Goal: Task Accomplishment & Management: Complete application form

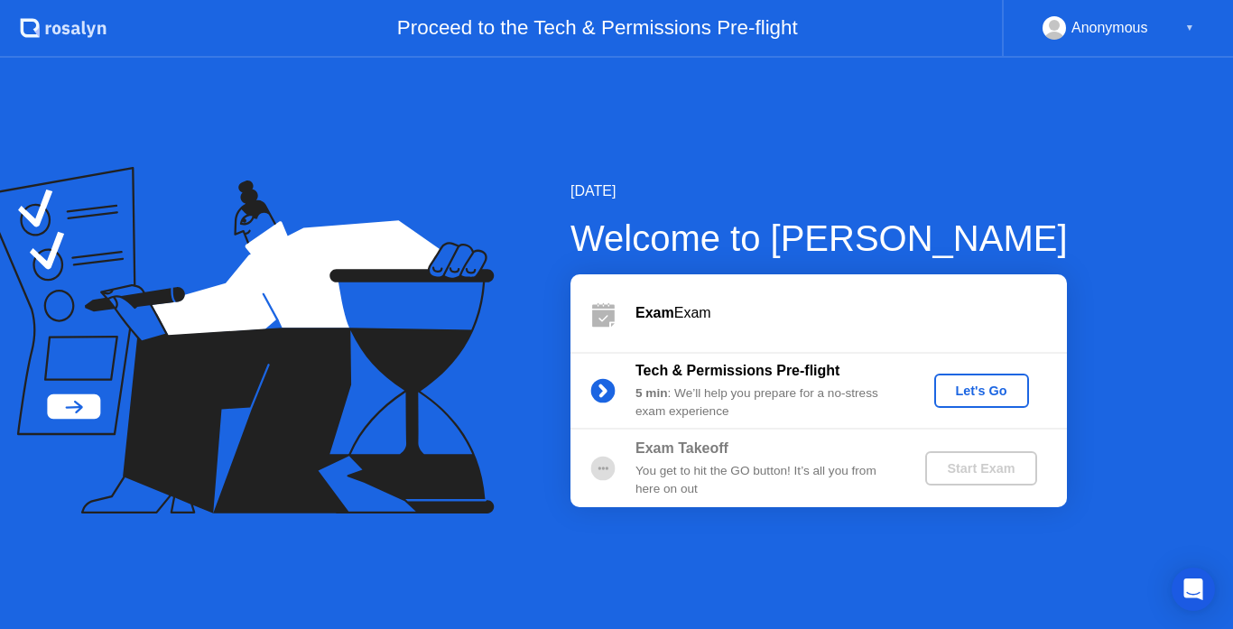
click at [949, 384] on div "Let's Go" at bounding box center [981, 391] width 80 height 14
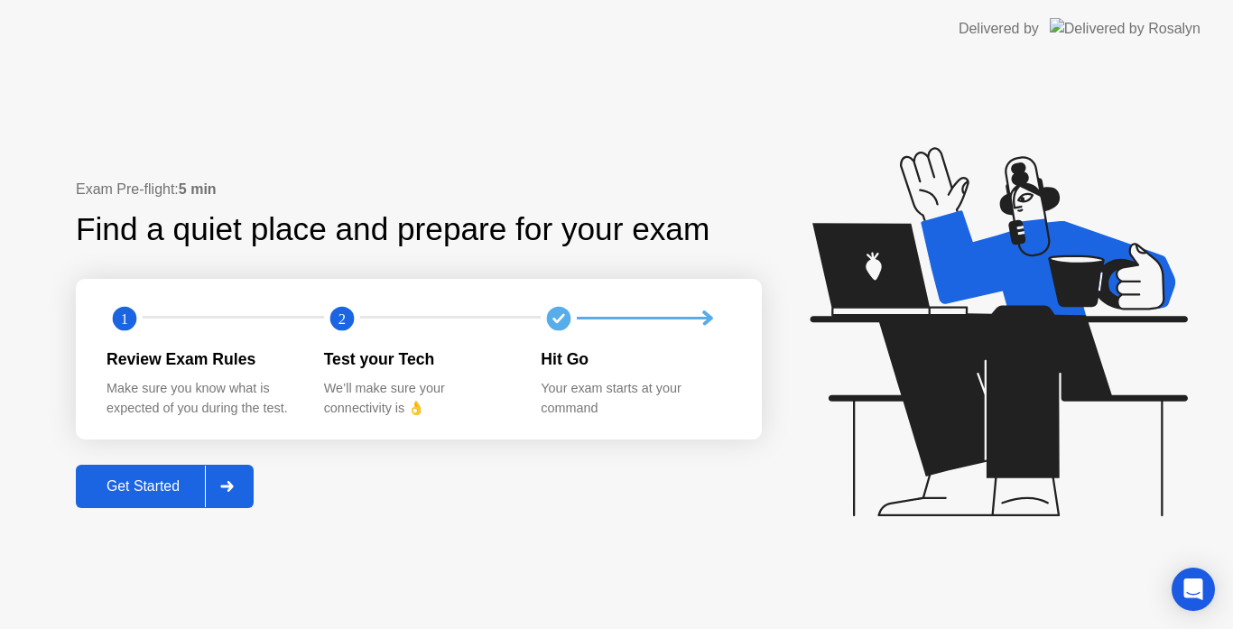
click at [169, 481] on div "Get Started" at bounding box center [143, 486] width 124 height 16
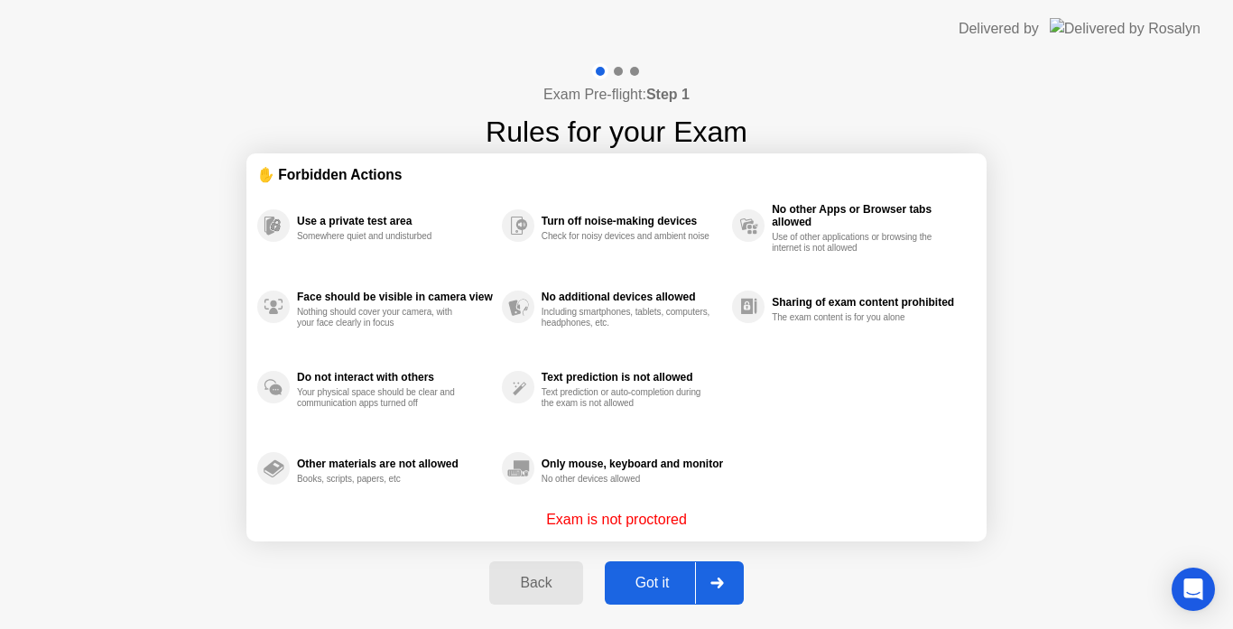
click at [684, 583] on div "Got it" at bounding box center [652, 583] width 85 height 16
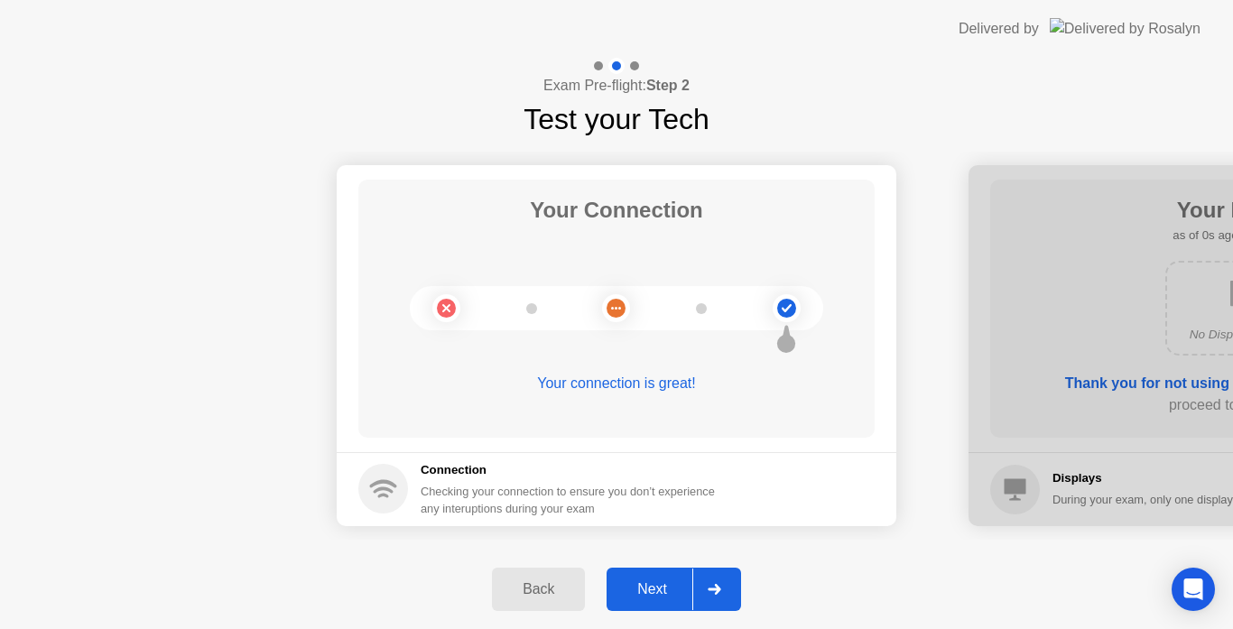
click at [704, 586] on div at bounding box center [713, 590] width 43 height 42
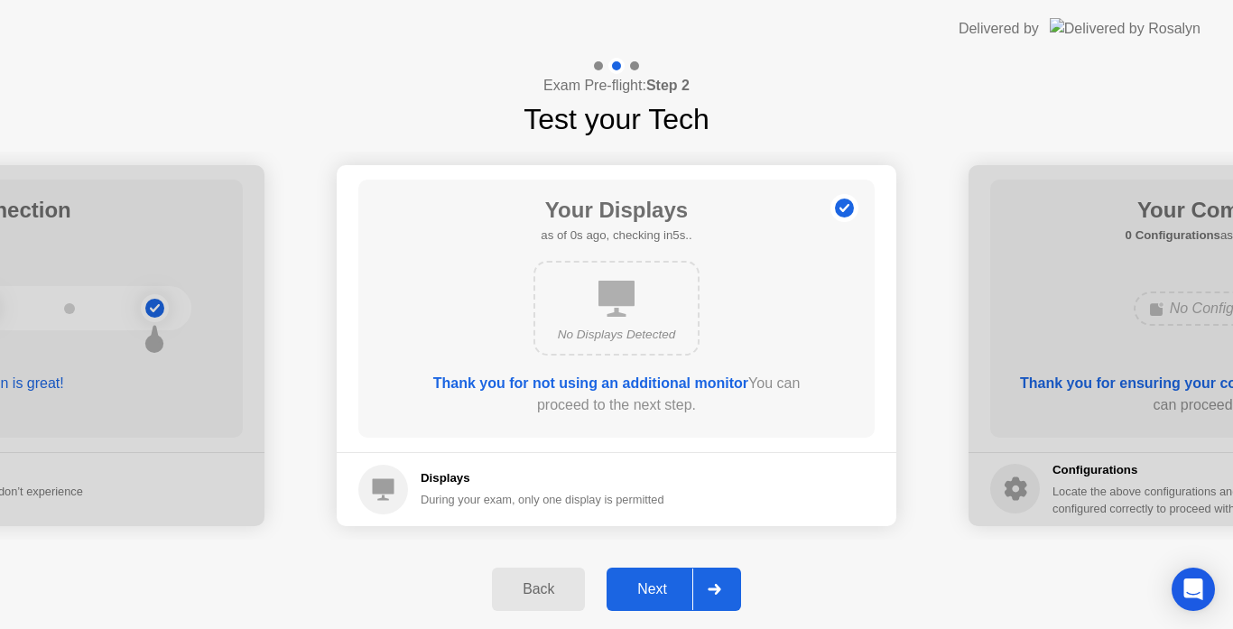
click at [704, 586] on div at bounding box center [713, 590] width 43 height 42
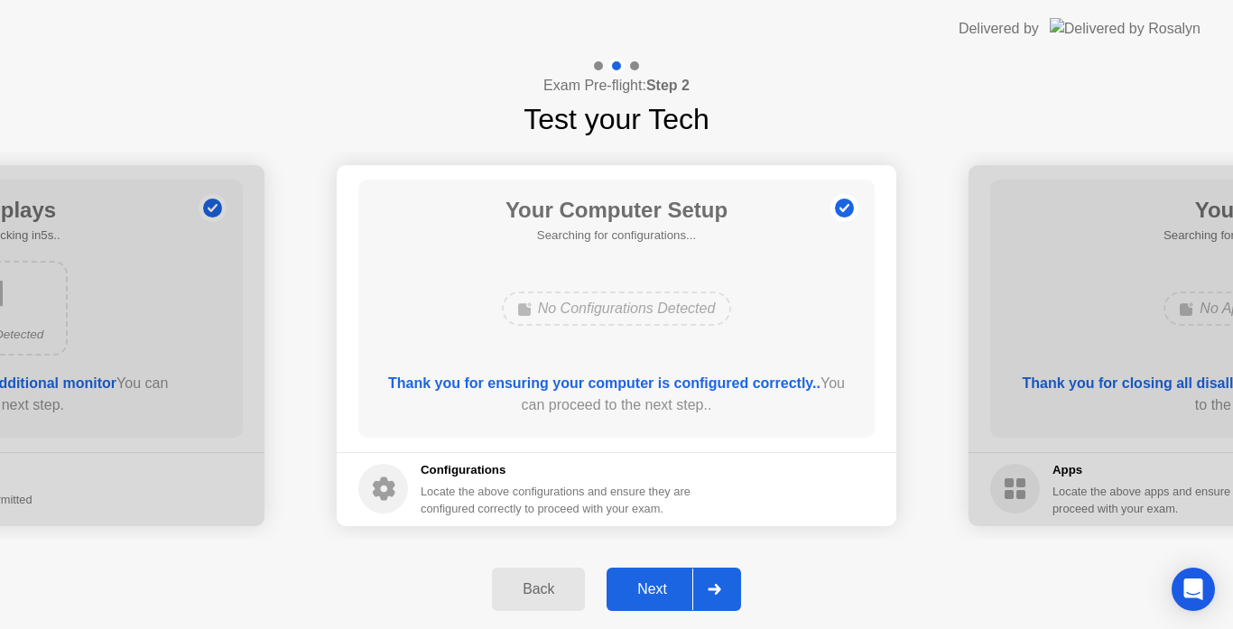
click at [704, 586] on div at bounding box center [713, 590] width 43 height 42
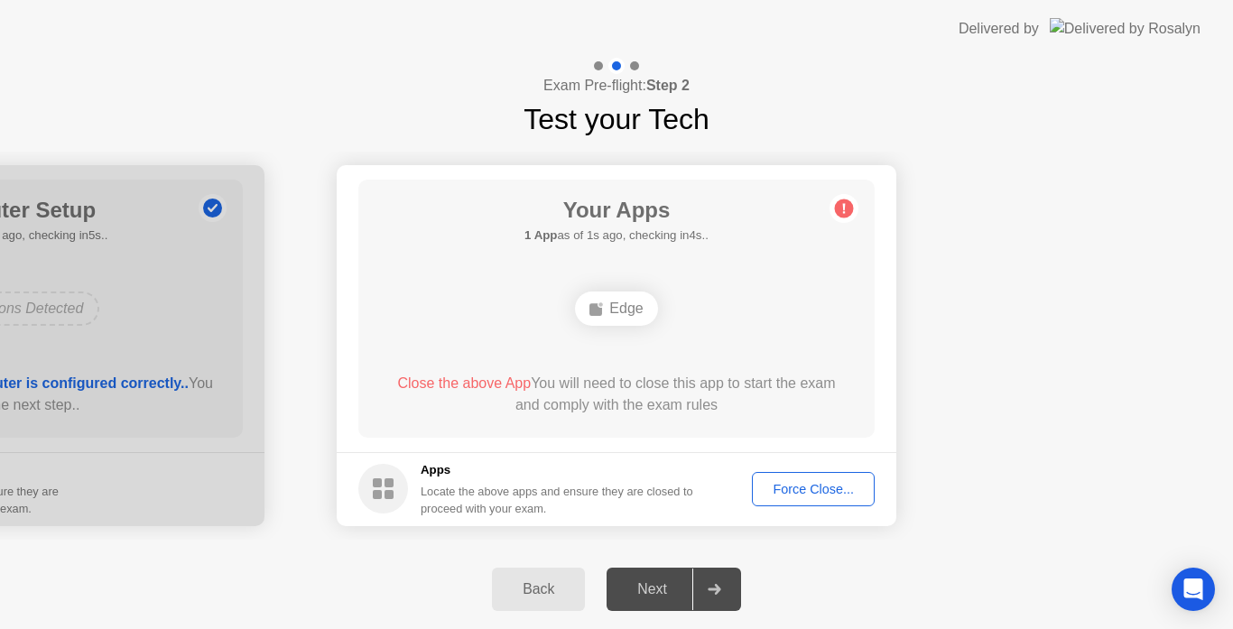
click at [840, 288] on div "Your Apps 1 App as of 1s ago, checking in4s.. Edge Close the above App You will…" at bounding box center [616, 309] width 516 height 258
click at [616, 301] on div "Edge" at bounding box center [616, 309] width 82 height 34
click at [524, 597] on div "Back" at bounding box center [538, 589] width 82 height 16
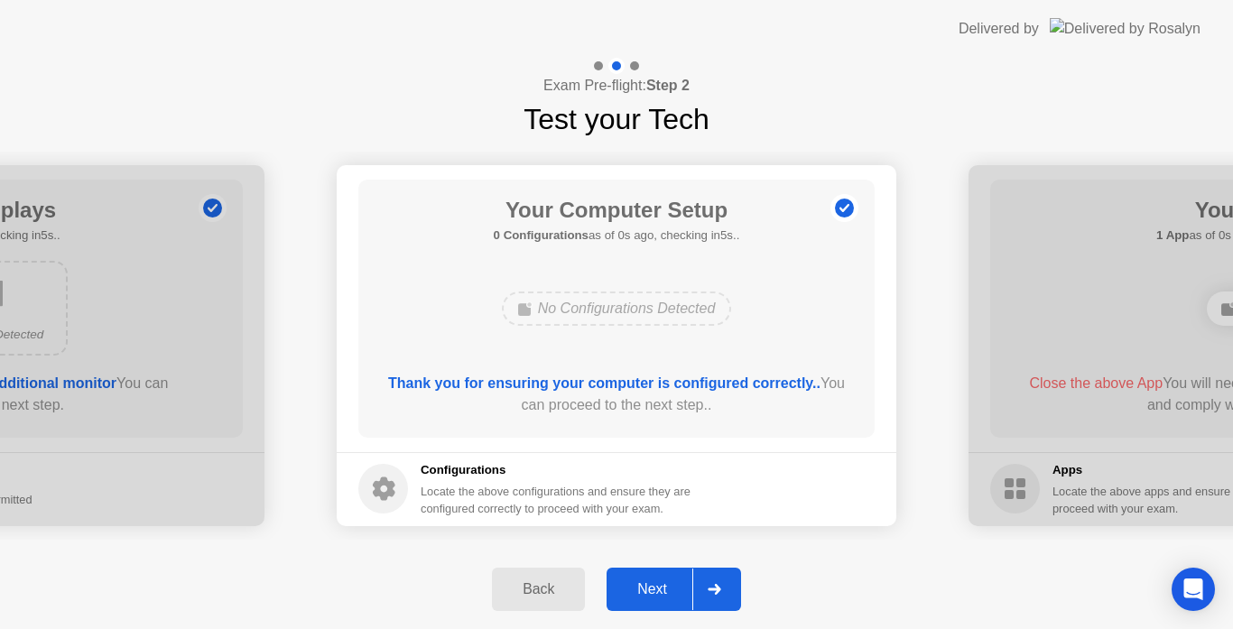
click at [626, 597] on div "Next" at bounding box center [652, 589] width 80 height 16
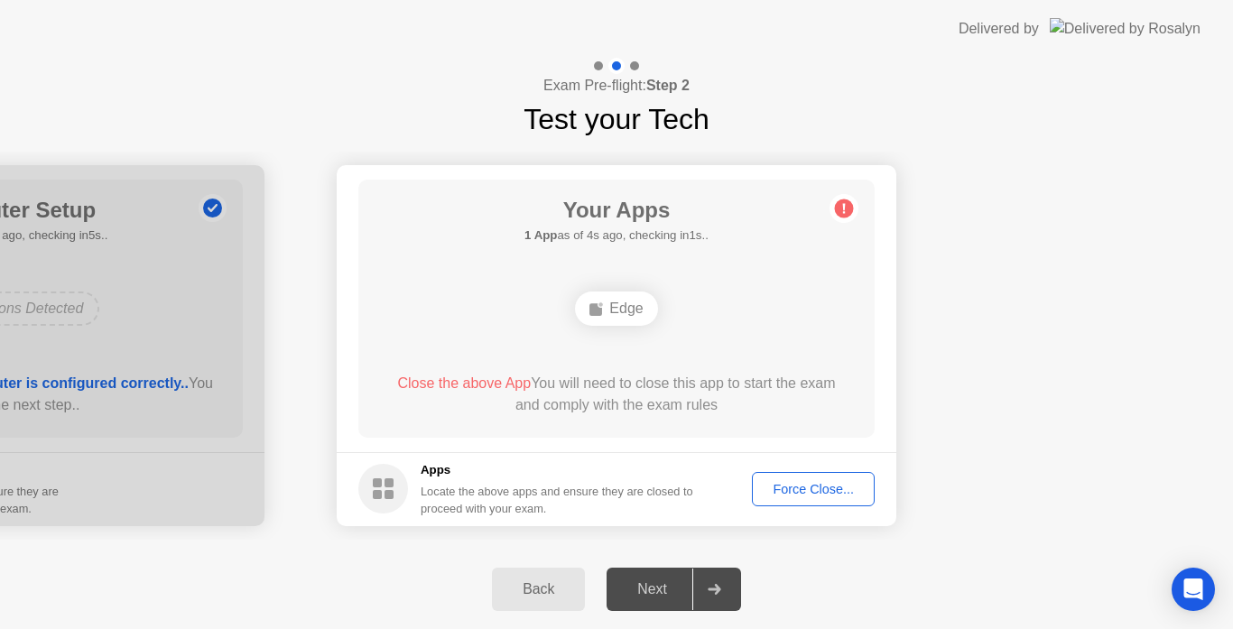
click at [816, 490] on div "Force Close..." at bounding box center [813, 489] width 110 height 14
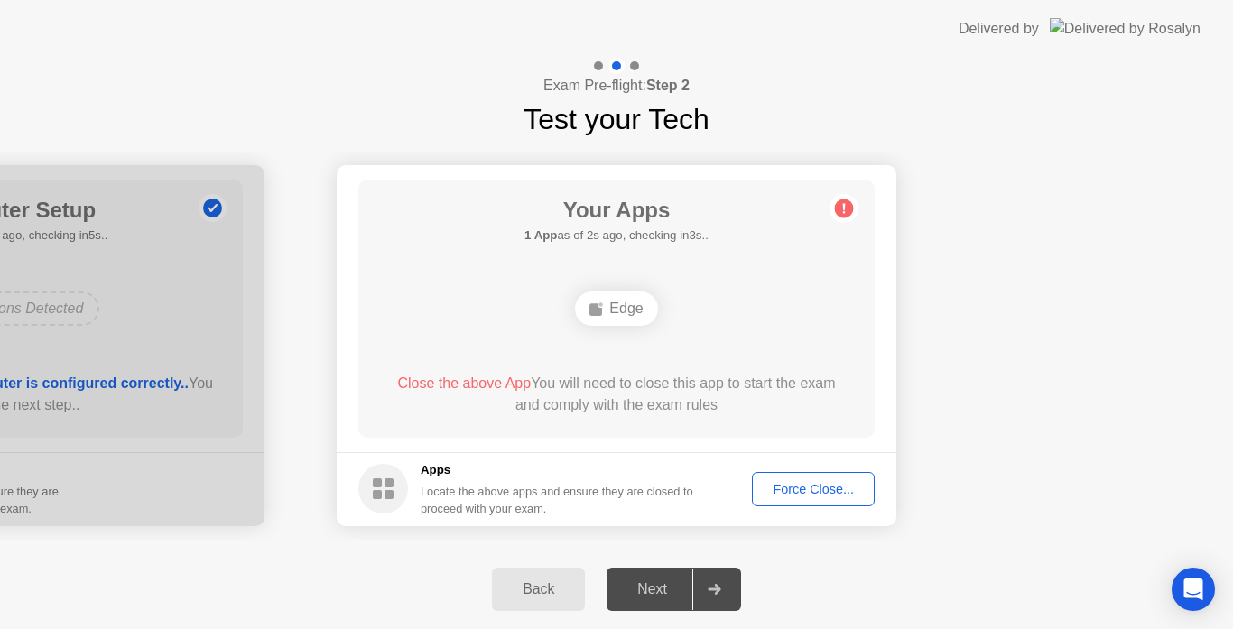
click at [776, 483] on div "Force Close..." at bounding box center [813, 489] width 110 height 14
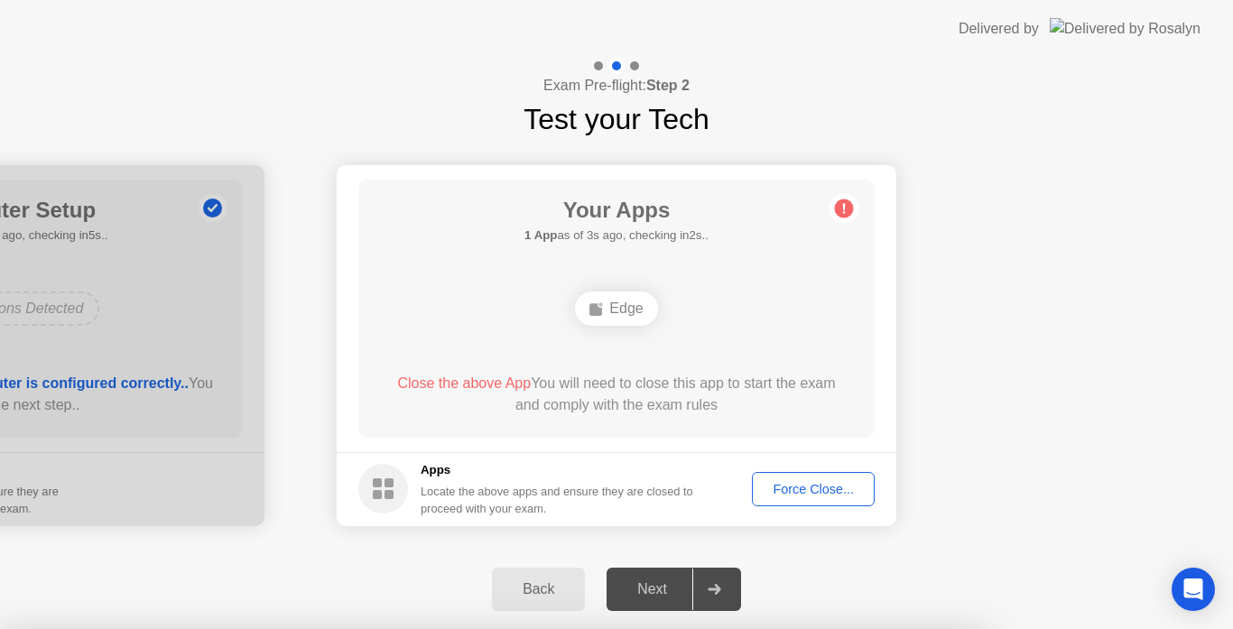
drag, startPoint x: 691, startPoint y: 430, endPoint x: 681, endPoint y: 430, distance: 10.8
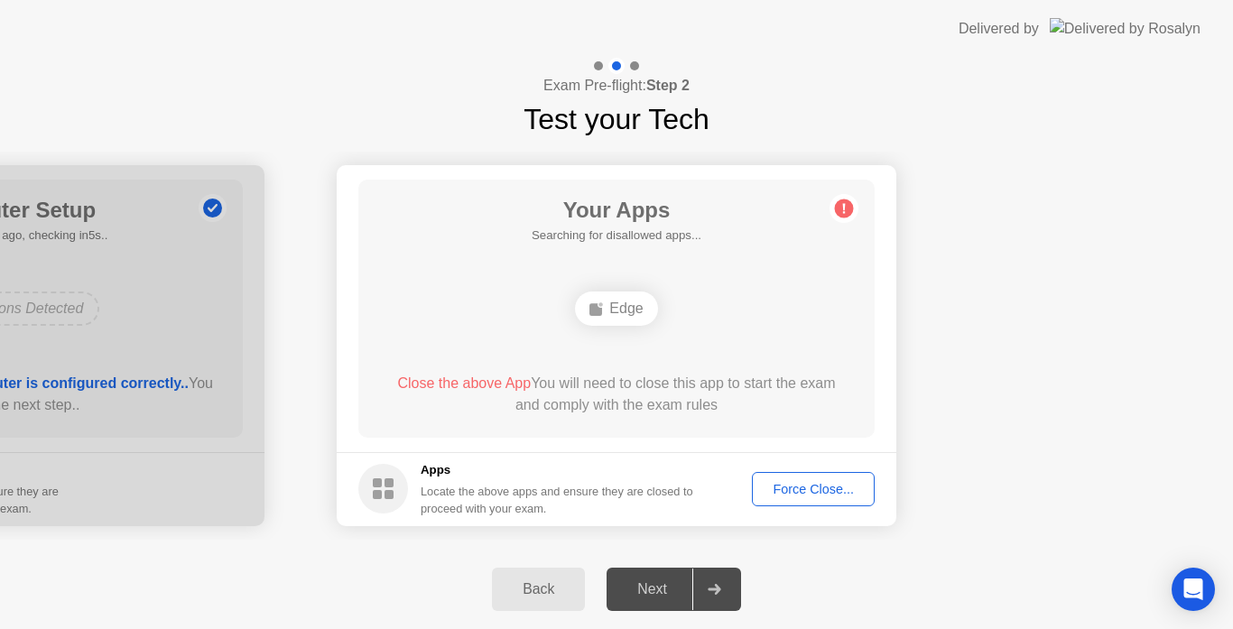
click at [842, 482] on div "Force Close..." at bounding box center [813, 489] width 110 height 14
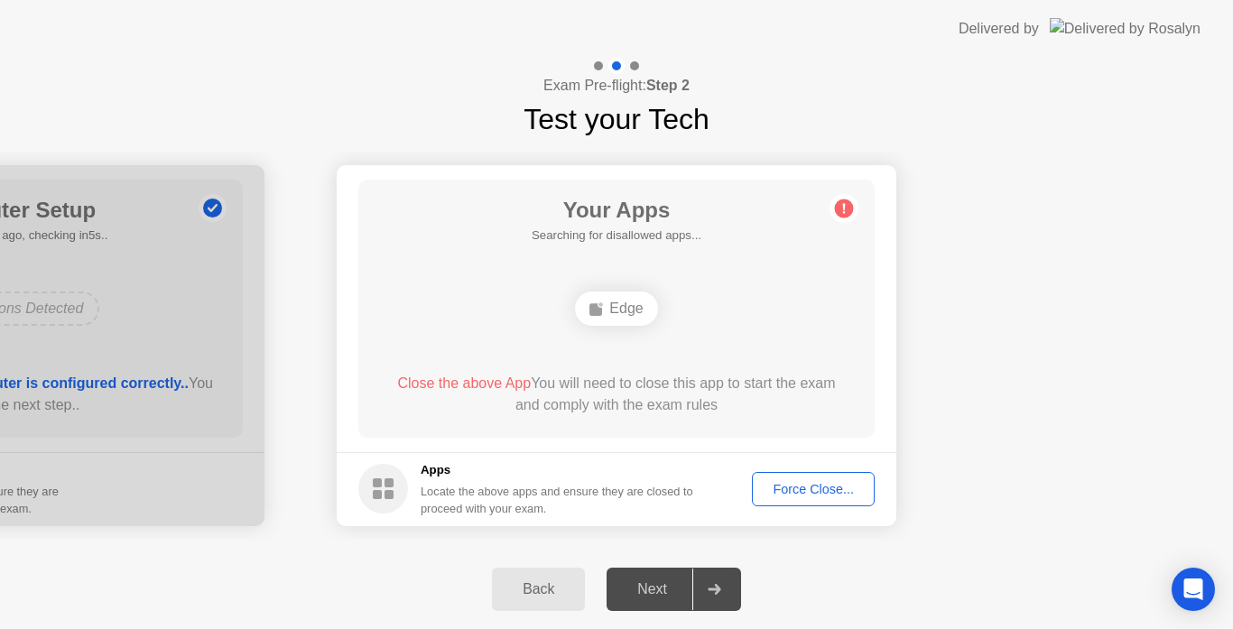
click at [500, 610] on div "Back Next" at bounding box center [616, 589] width 1233 height 79
click at [524, 585] on div "Back" at bounding box center [538, 589] width 82 height 16
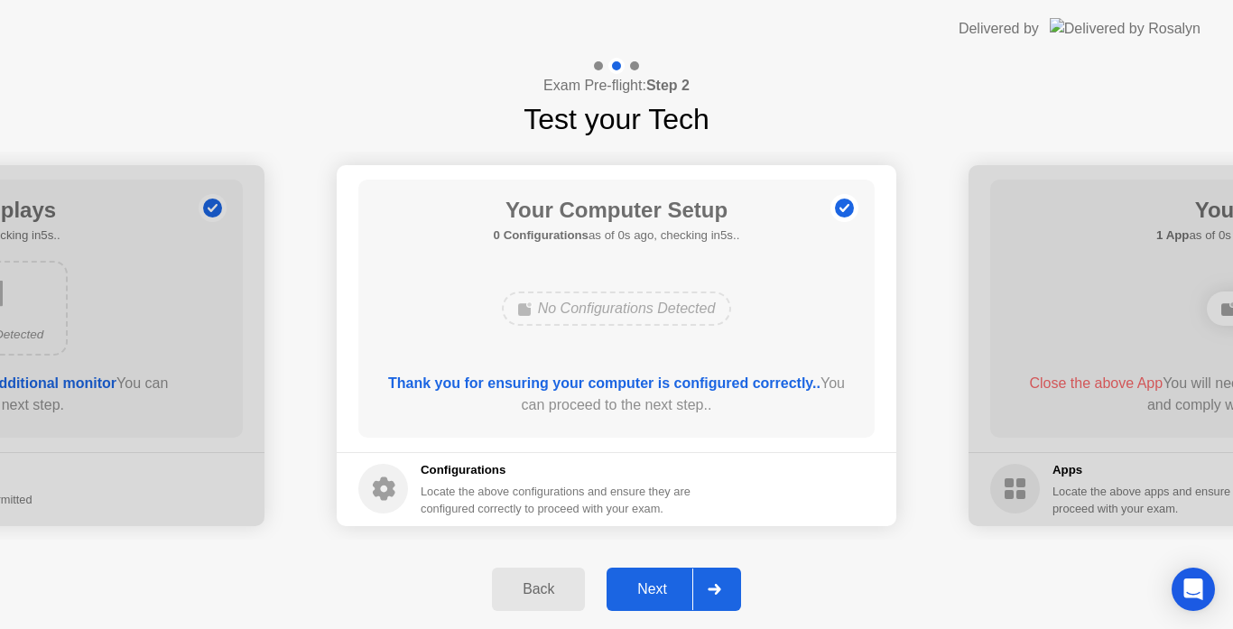
click at [684, 574] on button "Next" at bounding box center [674, 589] width 134 height 43
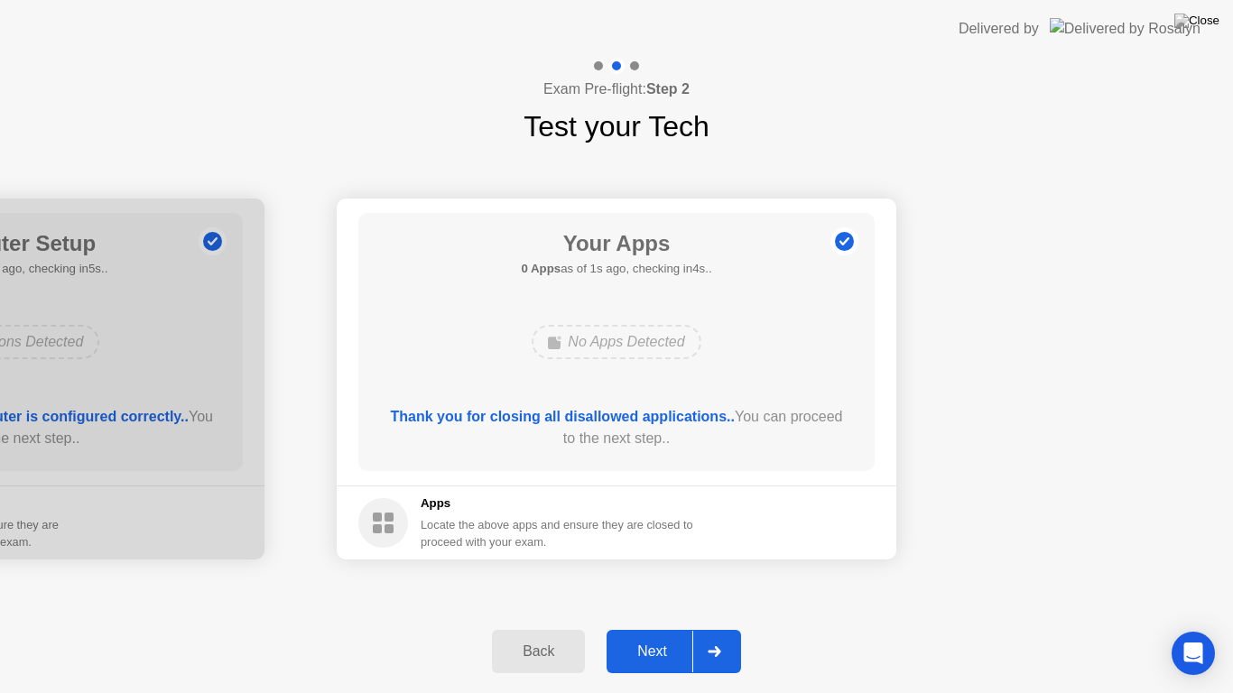
click at [622, 628] on div "Next" at bounding box center [652, 652] width 80 height 16
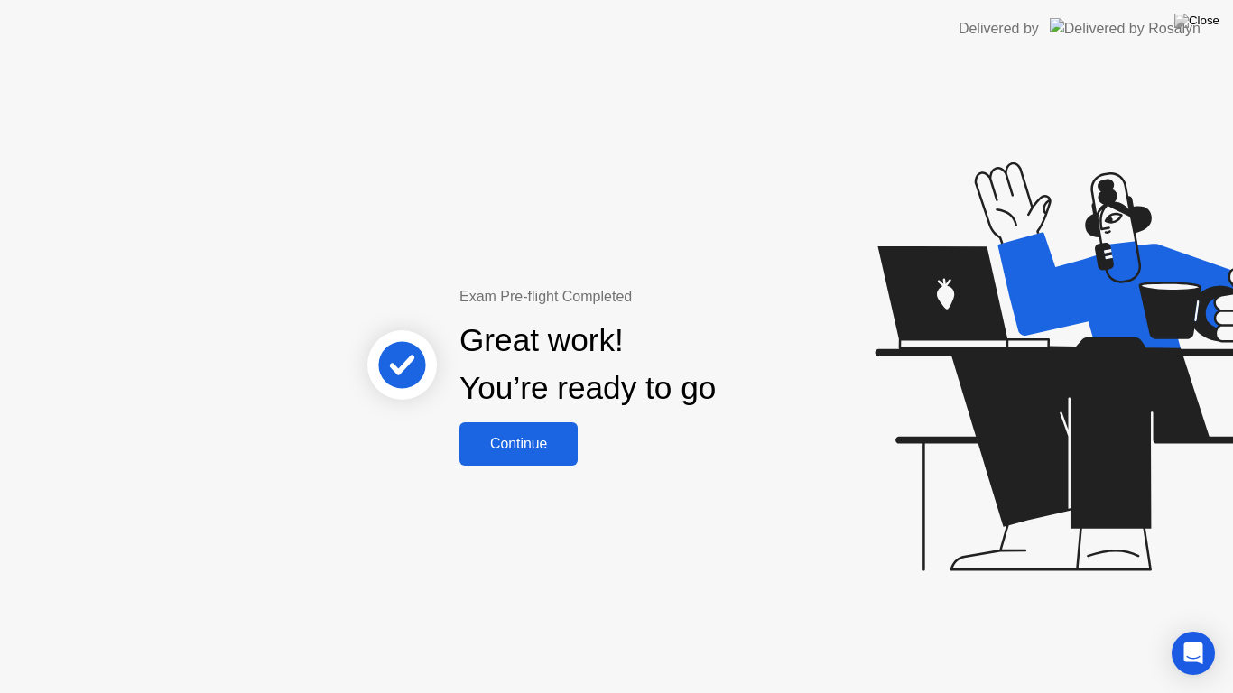
click at [507, 446] on div "Continue" at bounding box center [518, 444] width 107 height 16
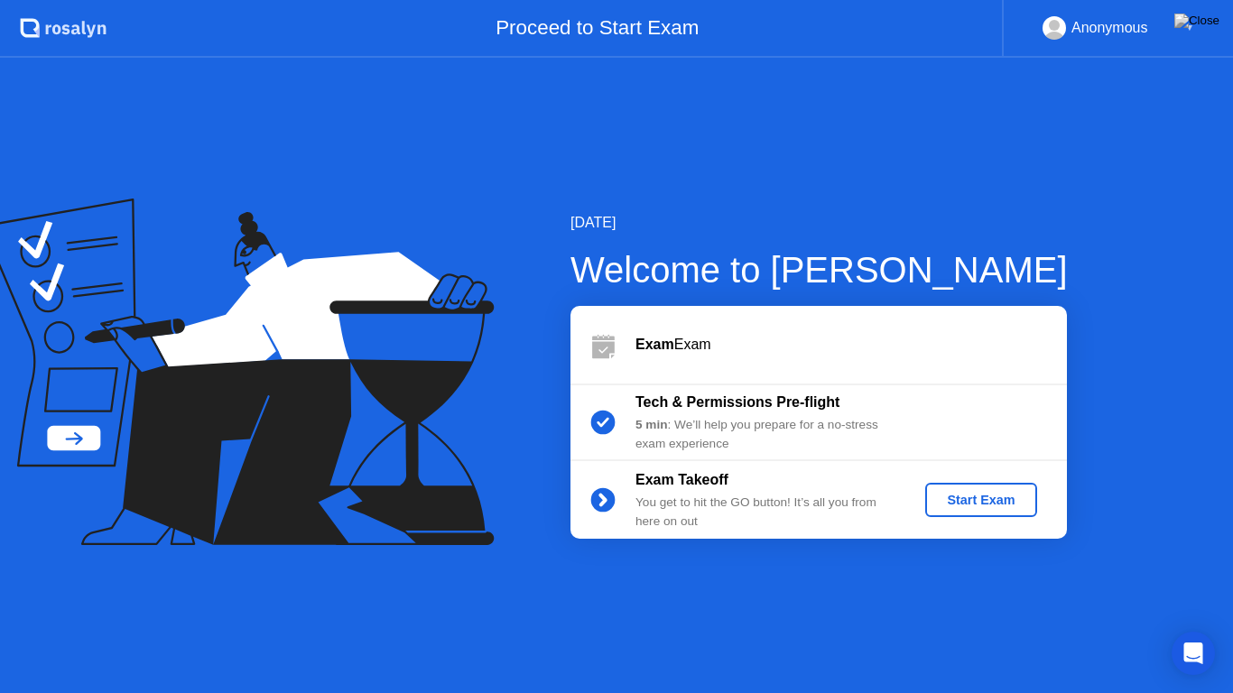
click at [961, 514] on button "Start Exam" at bounding box center [980, 500] width 111 height 34
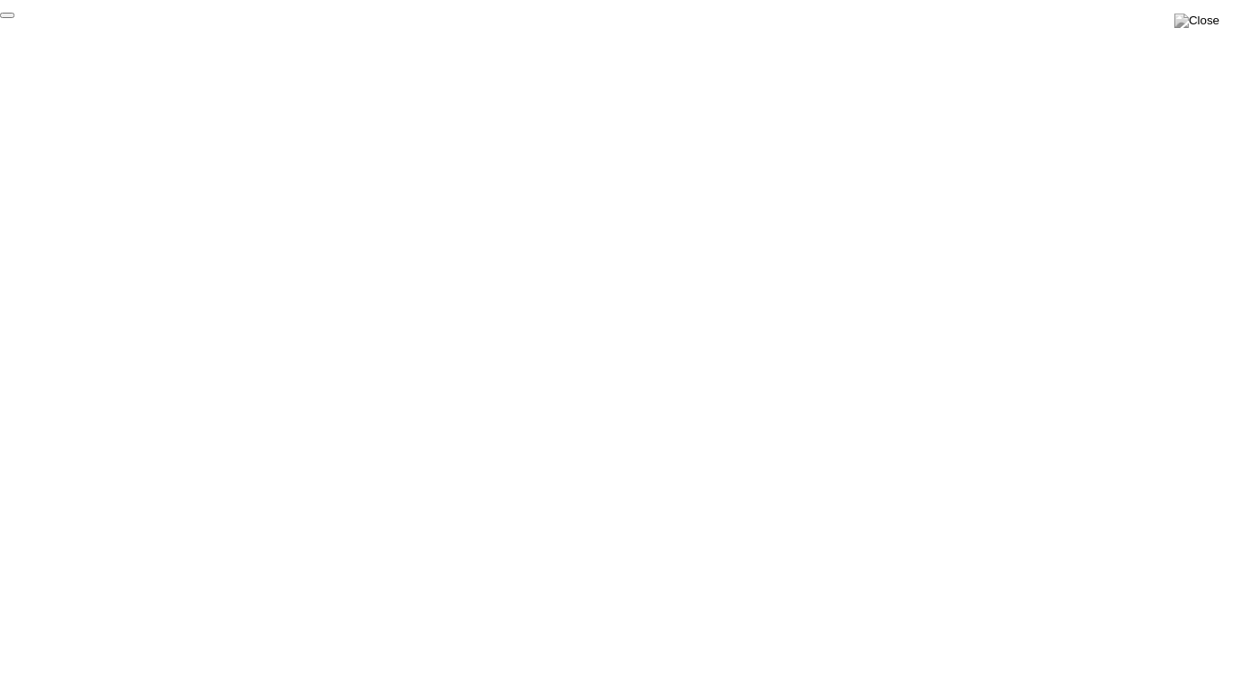
click at [14, 18] on button "End Proctoring Session" at bounding box center [7, 15] width 14 height 5
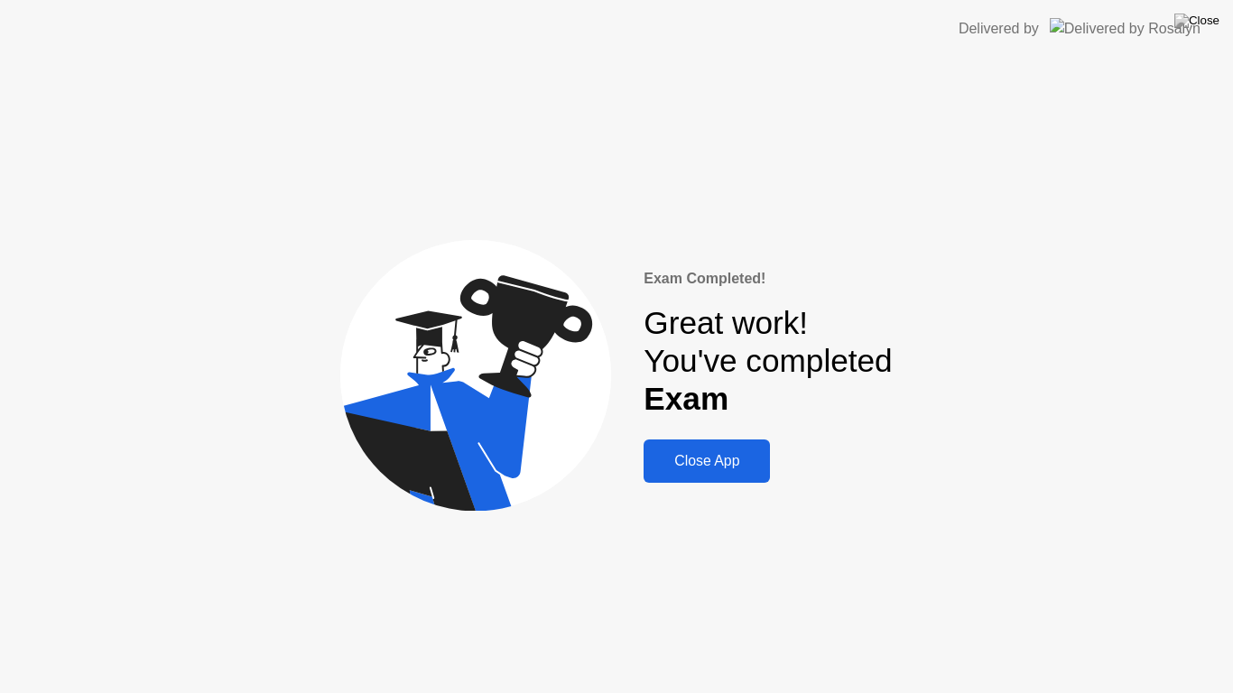
click at [666, 460] on div "Close App" at bounding box center [707, 461] width 116 height 16
